Goal: Check status: Check status

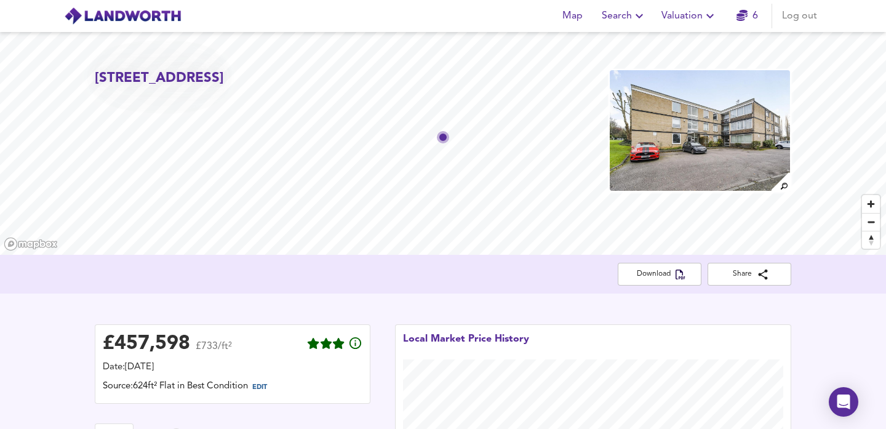
click at [673, 16] on span "Valuation" at bounding box center [689, 15] width 56 height 17
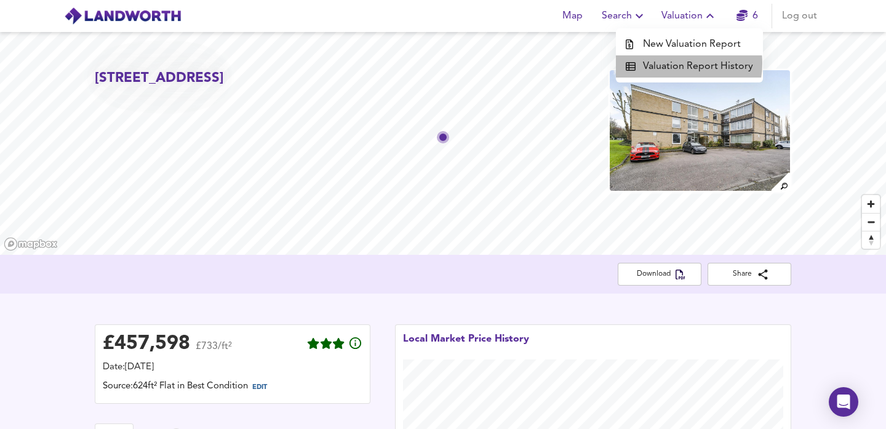
click at [673, 63] on li "Valuation Report History" at bounding box center [689, 66] width 147 height 22
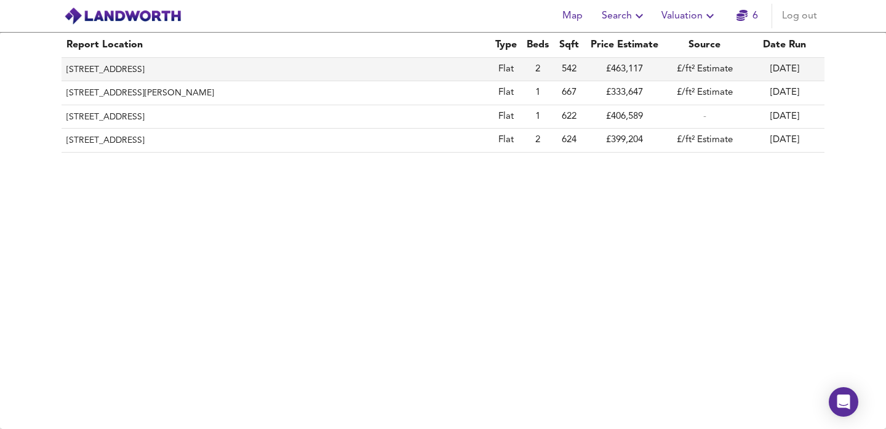
click at [349, 61] on th "[STREET_ADDRESS]" at bounding box center [276, 69] width 429 height 23
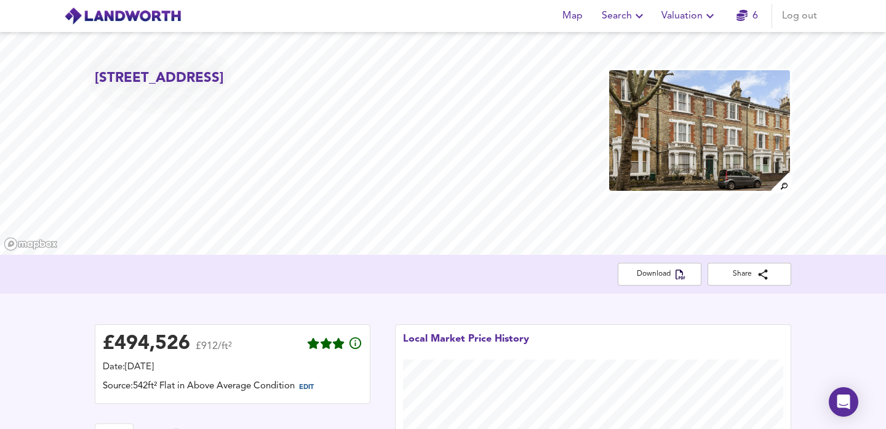
scroll to position [42, 0]
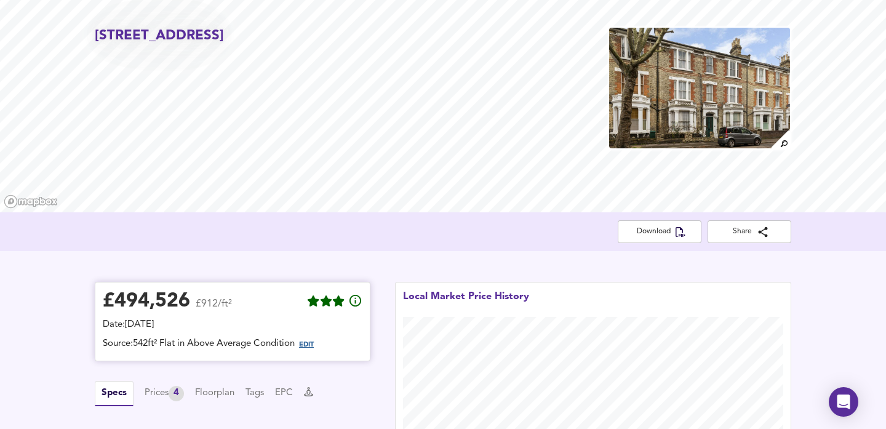
click at [314, 341] on span "EDIT" at bounding box center [306, 344] width 15 height 7
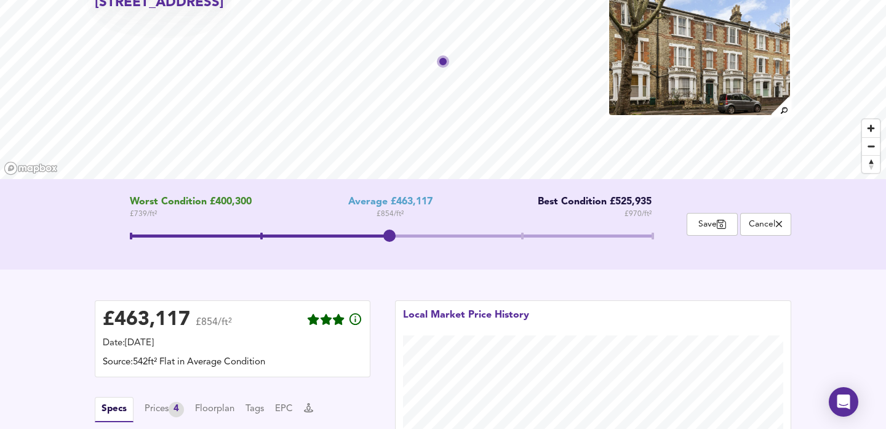
scroll to position [75, 0]
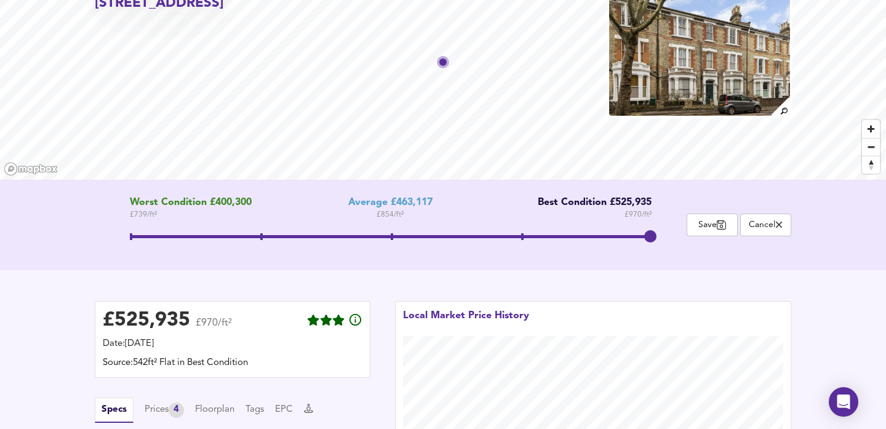
drag, startPoint x: 389, startPoint y: 241, endPoint x: 644, endPoint y: 236, distance: 254.8
click at [644, 236] on span at bounding box center [650, 236] width 12 height 12
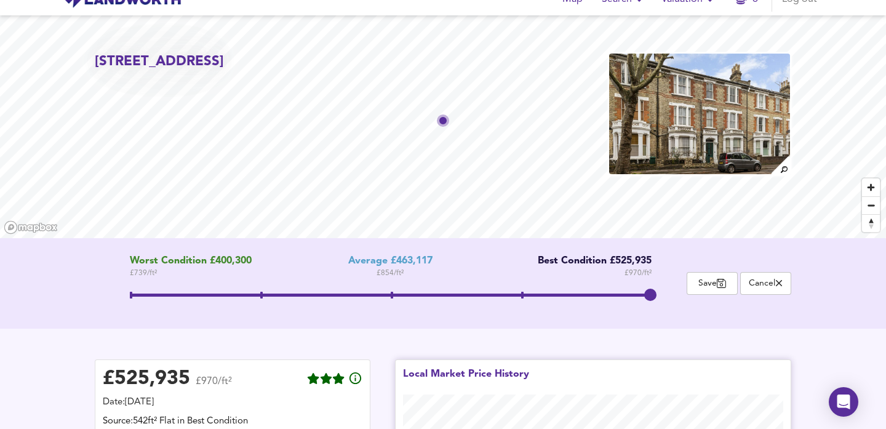
scroll to position [8, 0]
